Goal: Task Accomplishment & Management: Manage account settings

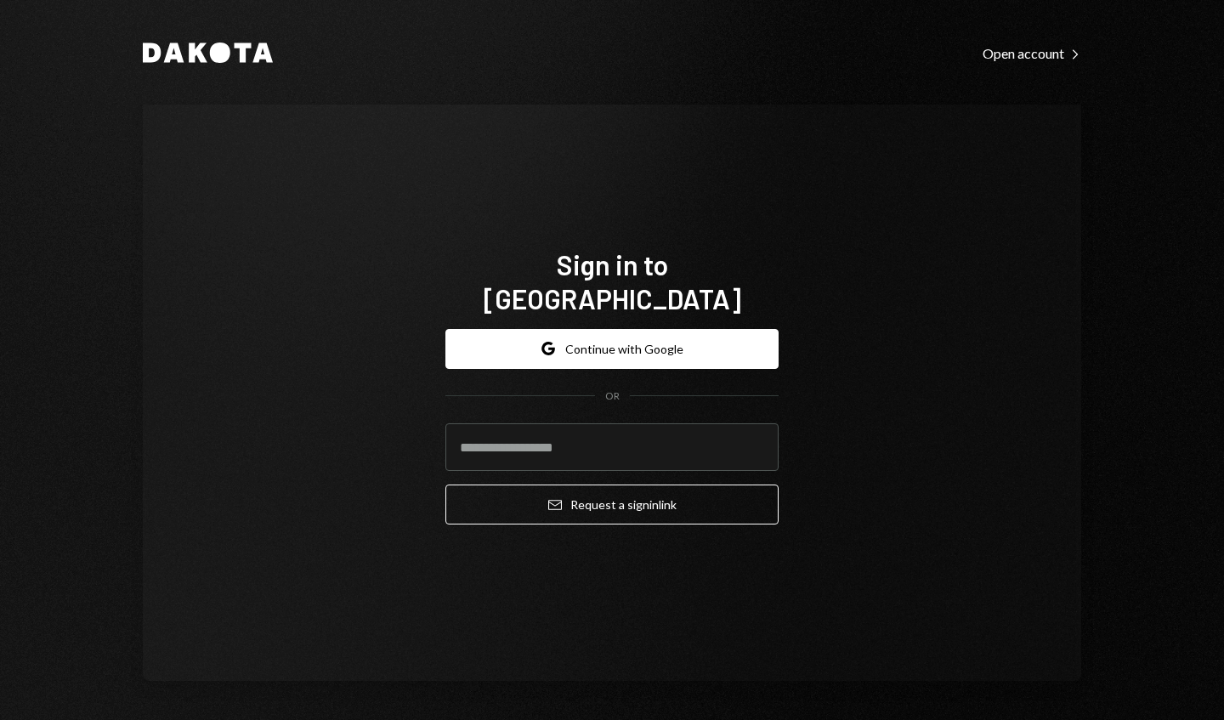
click at [699, 431] on input "email" at bounding box center [611, 447] width 333 height 48
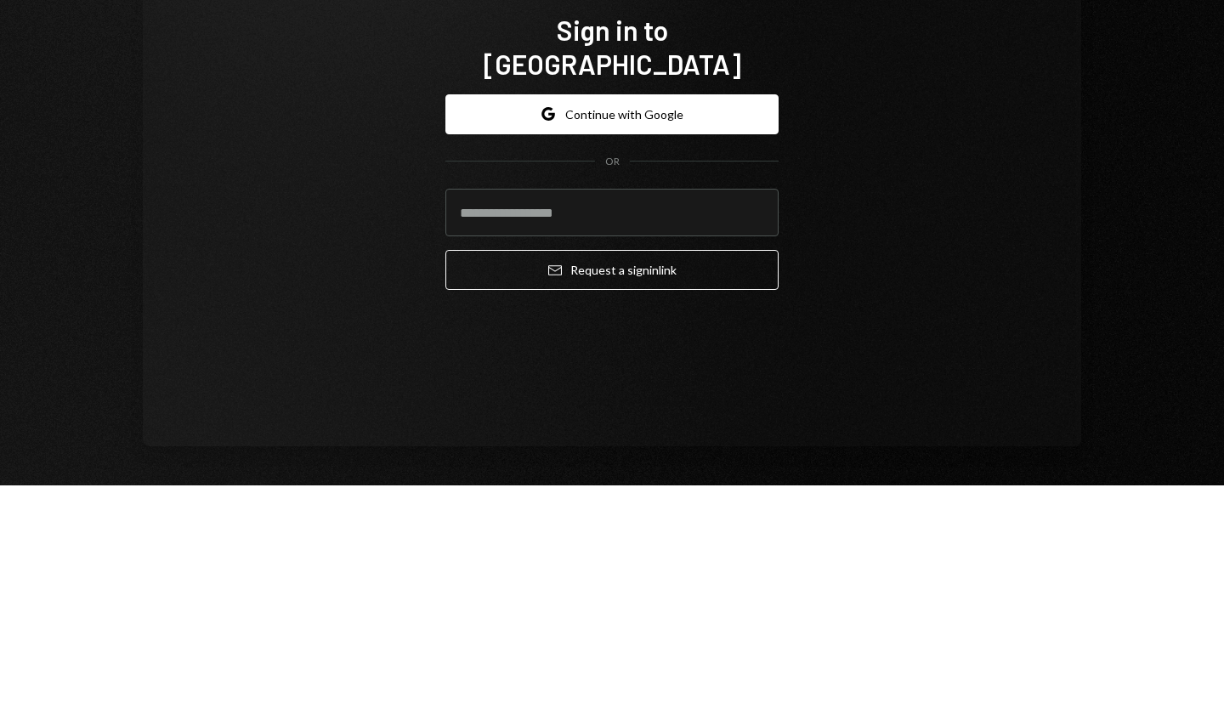
click at [688, 436] on input "email" at bounding box center [611, 447] width 333 height 48
type input "**********"
click at [665, 489] on button "Email Request a sign in link" at bounding box center [611, 504] width 333 height 40
